Goal: Task Accomplishment & Management: Manage account settings

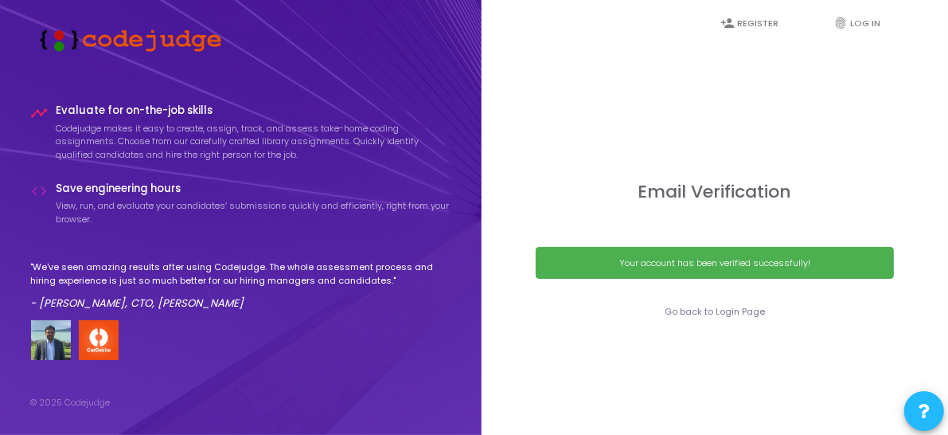
scroll to position [45, 0]
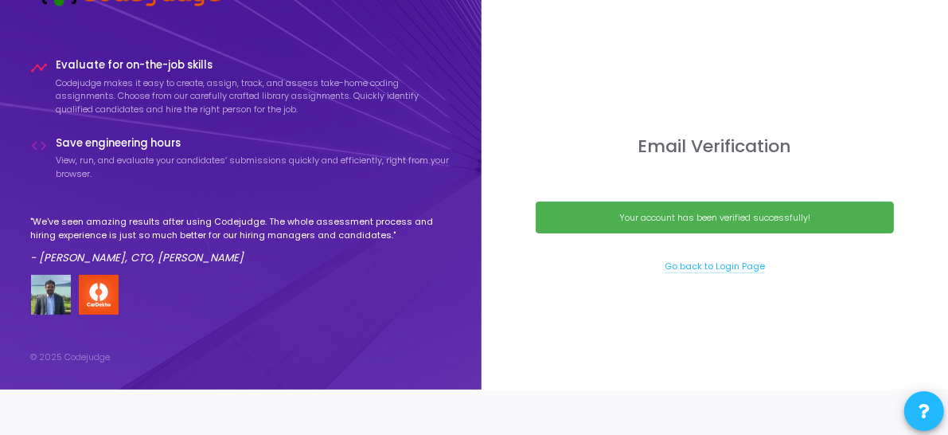
click at [715, 272] on link "Go back to Login Page" at bounding box center [715, 267] width 100 height 14
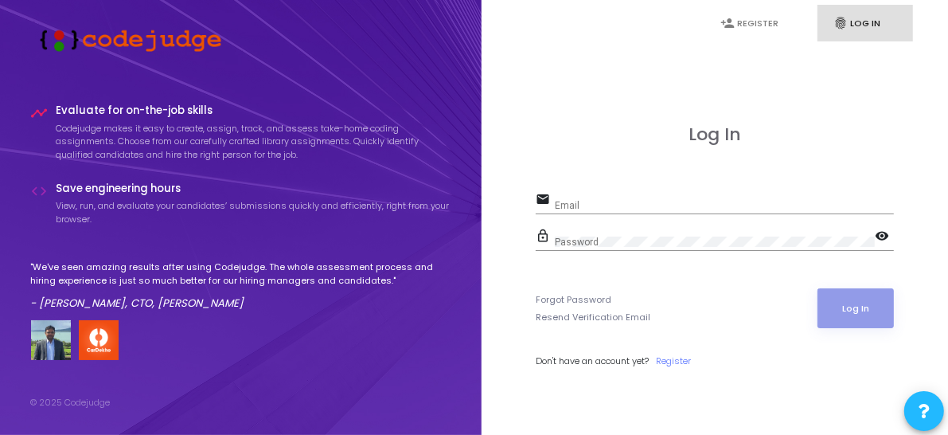
click at [627, 209] on input "Email" at bounding box center [724, 205] width 339 height 11
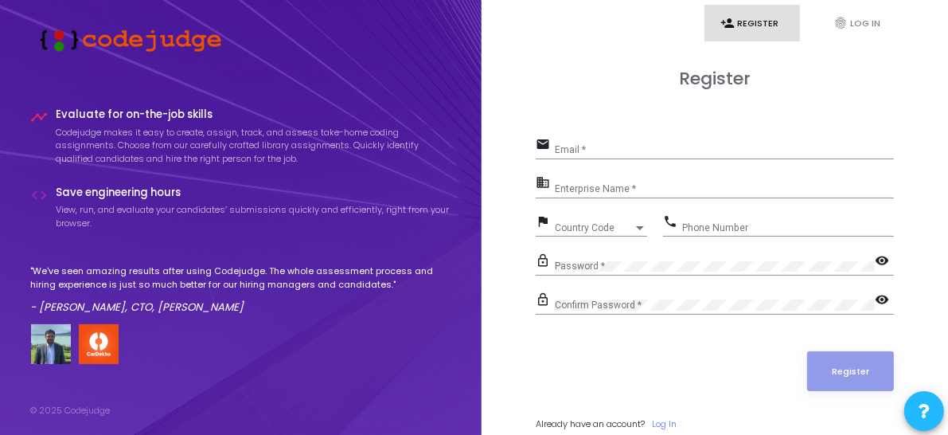
click at [850, 44] on nav "person_add Register fingerprint Log In" at bounding box center [715, 23] width 432 height 46
click at [845, 22] on icon "fingerprint" at bounding box center [841, 23] width 14 height 14
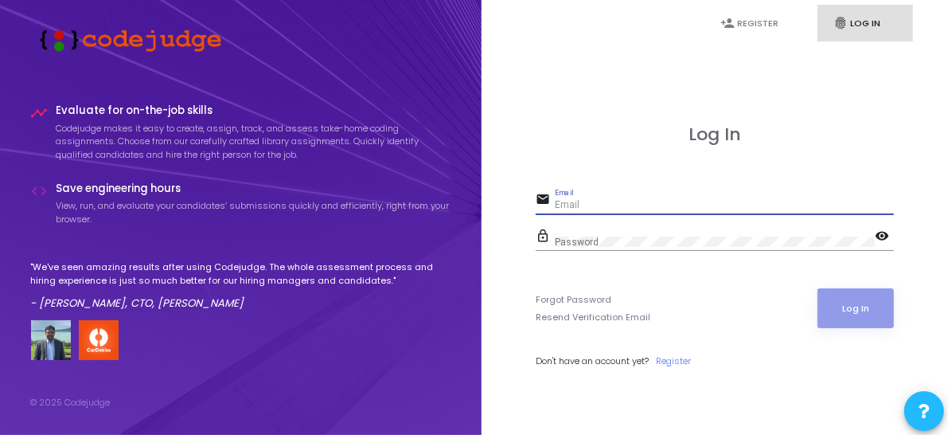
click at [605, 200] on input "Email" at bounding box center [724, 205] width 339 height 11
click at [582, 204] on input "Email" at bounding box center [724, 205] width 339 height 11
click at [585, 201] on input "Email" at bounding box center [724, 205] width 339 height 11
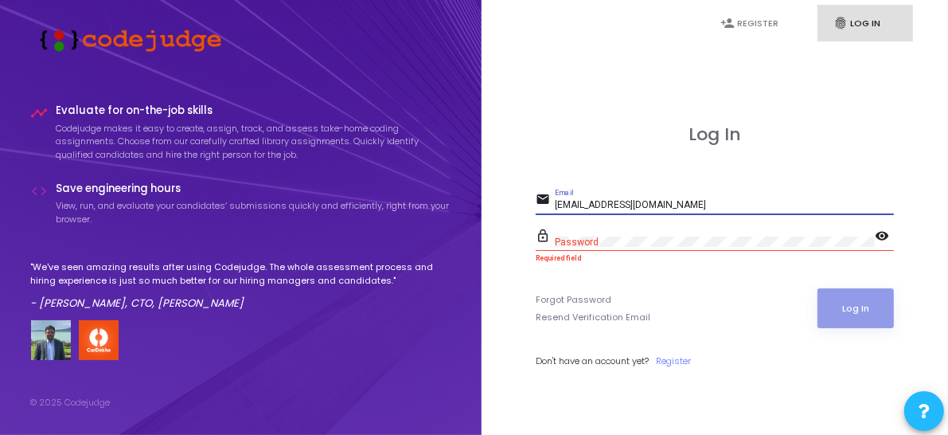
type input "bt21eee018@nituk.ac.in"
click at [607, 226] on div "Password" at bounding box center [715, 238] width 320 height 25
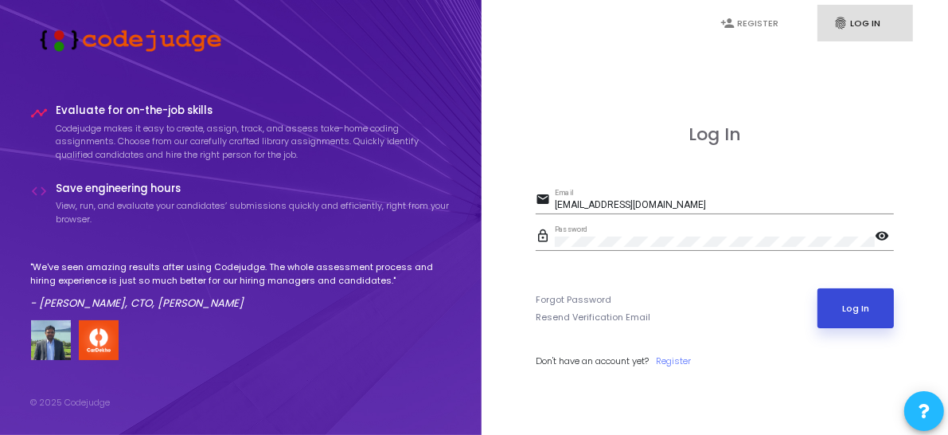
click at [847, 310] on button "Log In" at bounding box center [856, 308] width 77 height 40
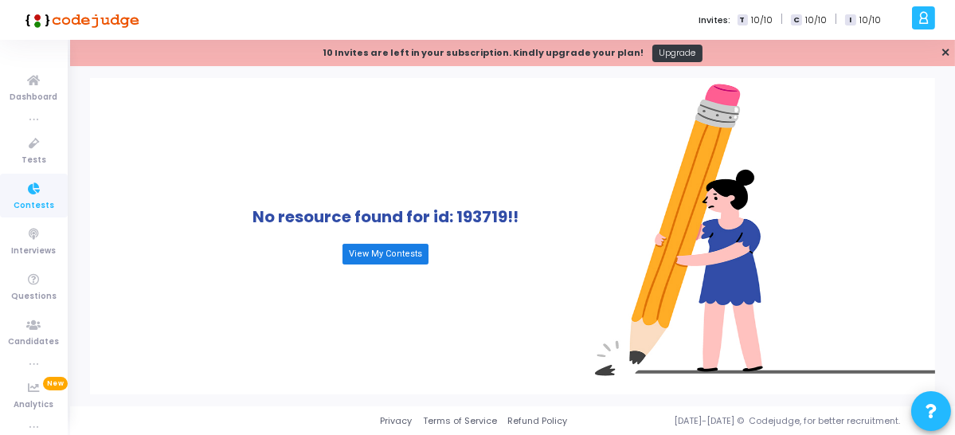
click at [357, 249] on link "View My Contests" at bounding box center [385, 254] width 86 height 21
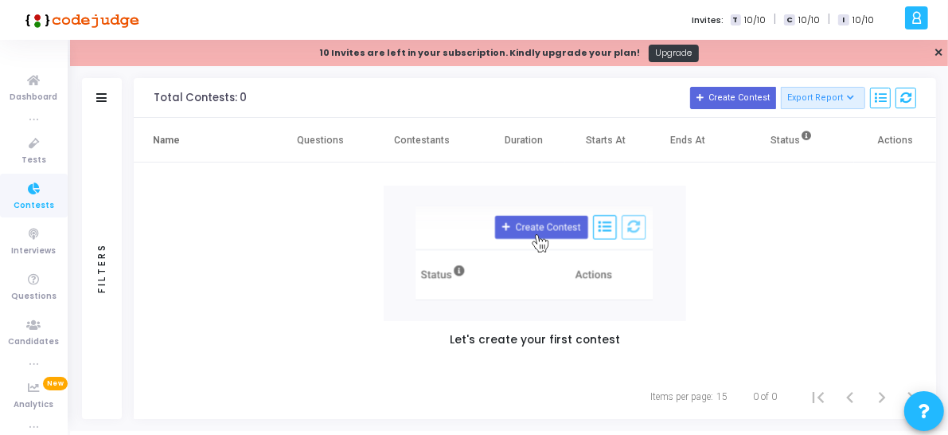
click at [914, 15] on icon at bounding box center [917, 18] width 12 height 18
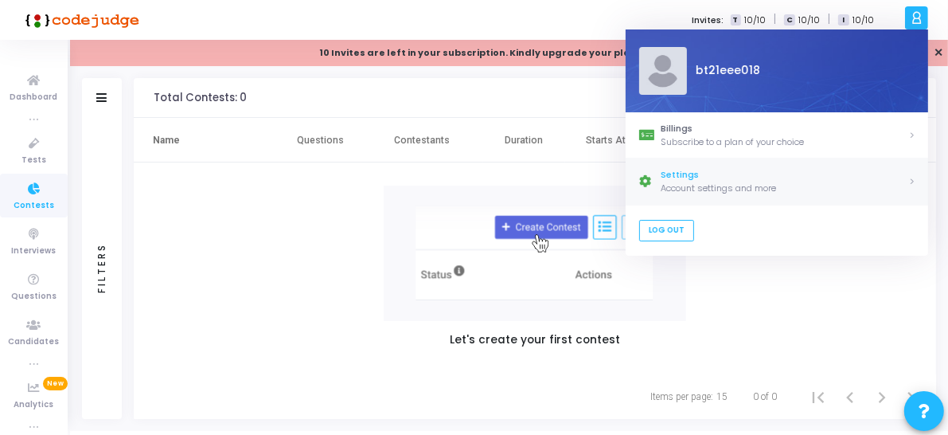
click at [768, 176] on div "Settings" at bounding box center [785, 176] width 248 height 14
select select "91"
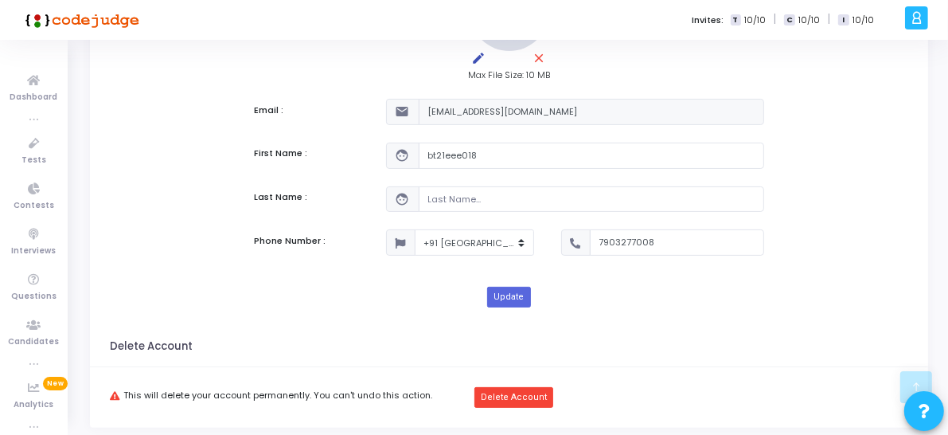
scroll to position [242, 0]
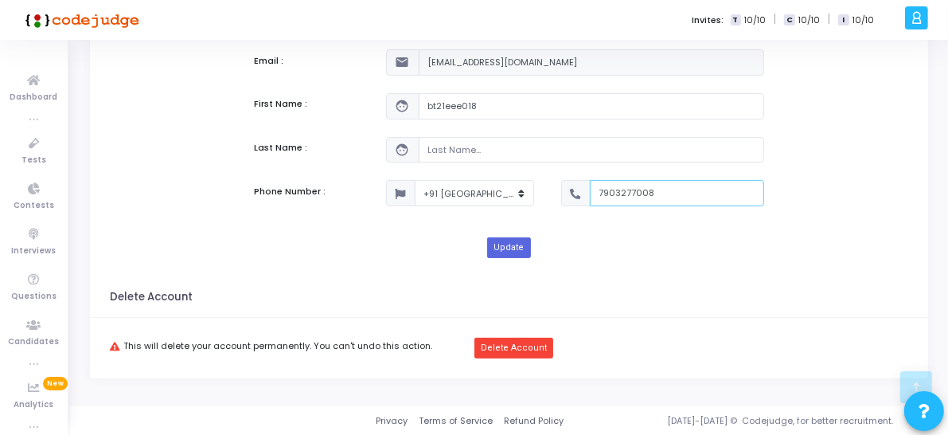
click at [650, 195] on input "7903277008" at bounding box center [677, 193] width 174 height 26
type input "7"
click at [491, 190] on select "+93 Afghanistan +355 Albania +213 Algeria +1684 AmericanSamoa +376 Andorra +244…" at bounding box center [474, 193] width 119 height 26
click at [528, 264] on kt-portlet-body "edit close Max File Size: 10 MB Email : mail bt21eee018@nituk.ac.in First Name …" at bounding box center [509, 90] width 839 height 376
click at [500, 355] on button "Delete Account" at bounding box center [514, 348] width 79 height 21
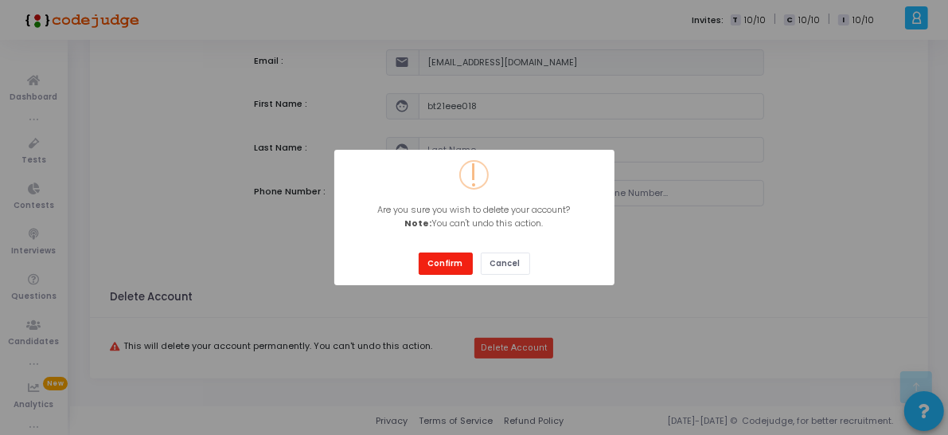
click at [451, 260] on button "Confirm" at bounding box center [446, 263] width 54 height 22
